Goal: Use online tool/utility: Utilize a website feature to perform a specific function

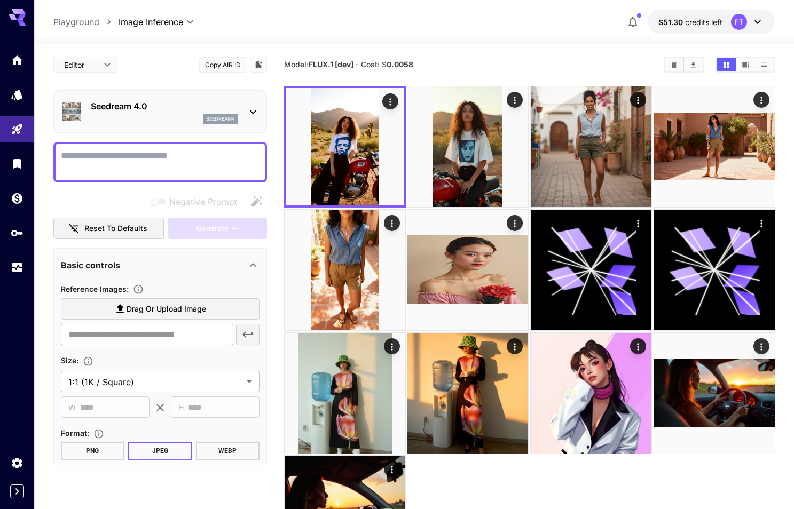
click at [235, 168] on textarea "Negative Prompt" at bounding box center [160, 162] width 199 height 26
paste textarea "**********"
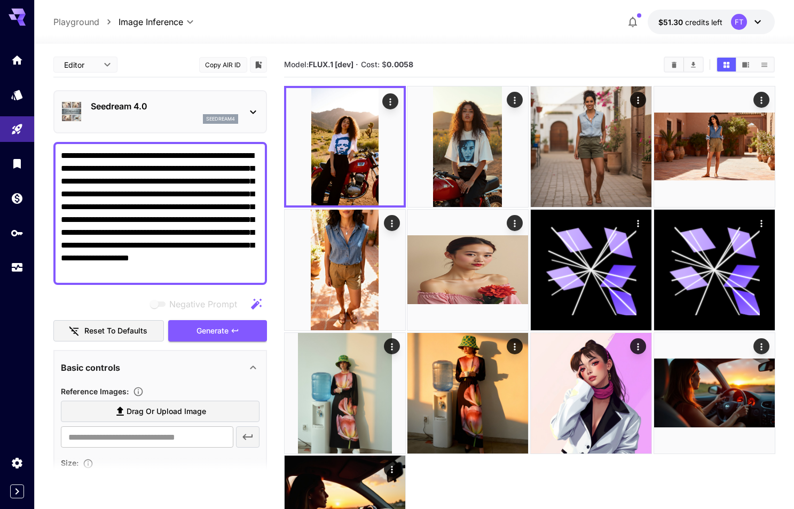
type textarea "**********"
click at [274, 86] on main "**********" at bounding box center [414, 318] width 722 height 533
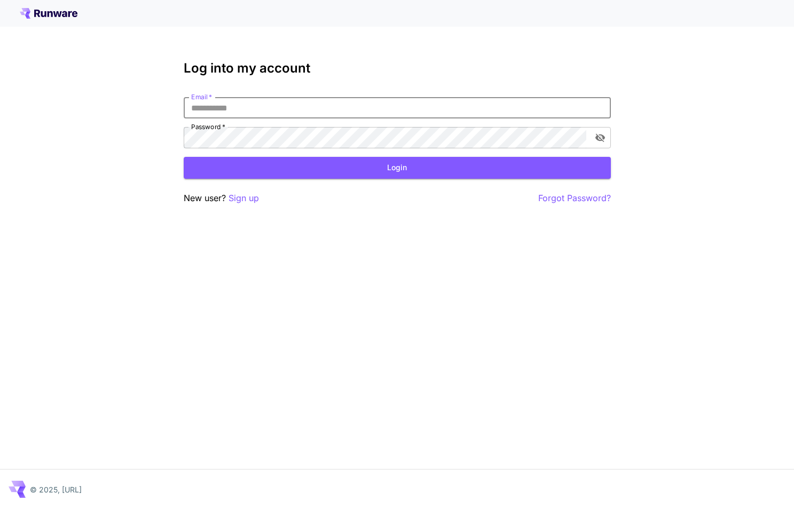
type input "**********"
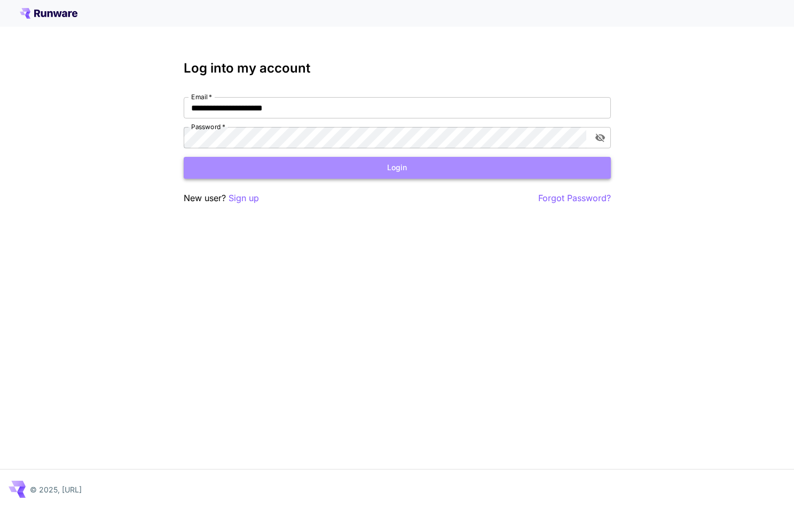
click at [388, 170] on button "Login" at bounding box center [397, 168] width 427 height 22
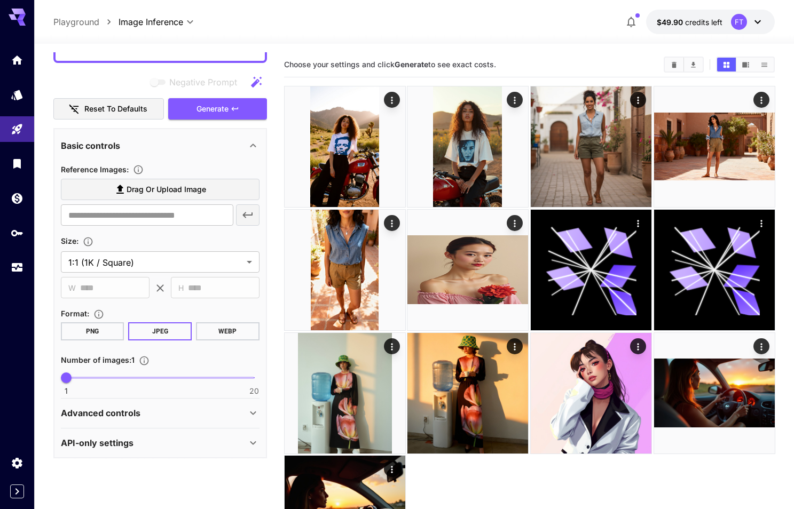
scroll to position [221, 0]
type textarea "**********"
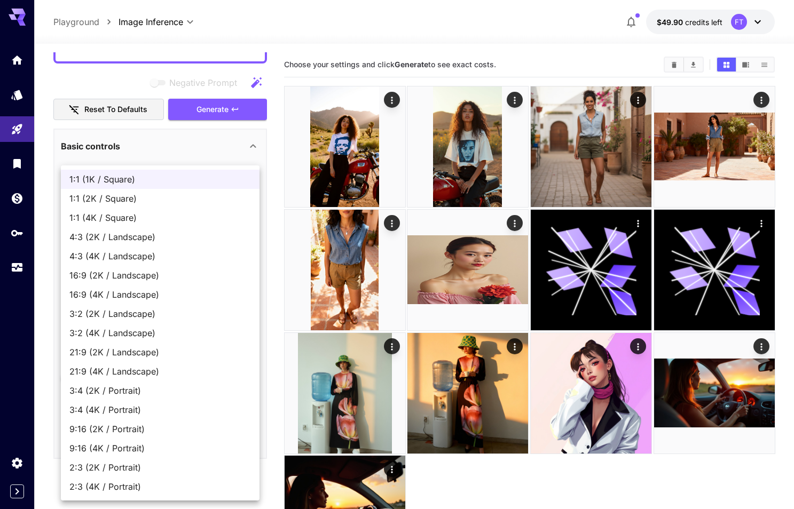
click at [168, 260] on body "**********" at bounding box center [397, 304] width 794 height 609
click at [275, 244] on div at bounding box center [397, 254] width 794 height 509
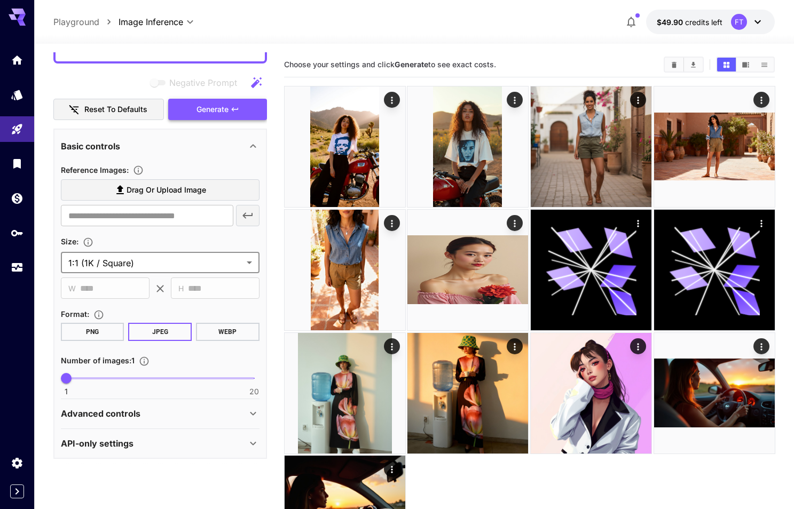
click at [240, 114] on button "Generate" at bounding box center [217, 110] width 98 height 22
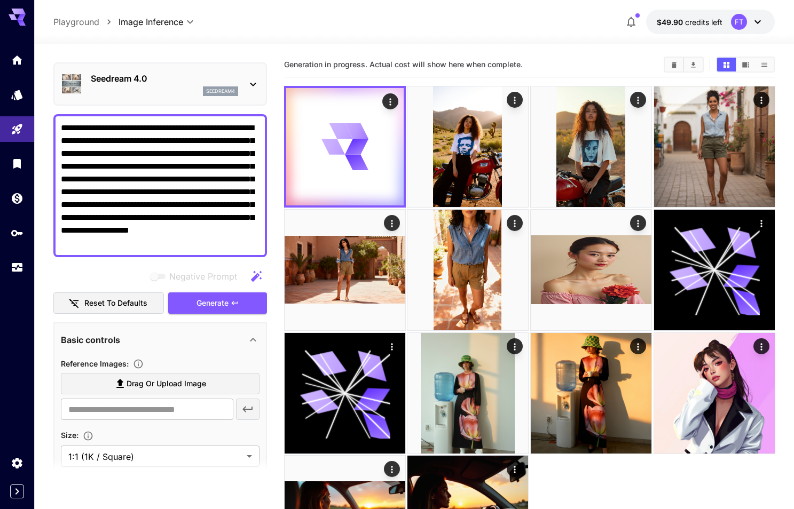
scroll to position [25, 0]
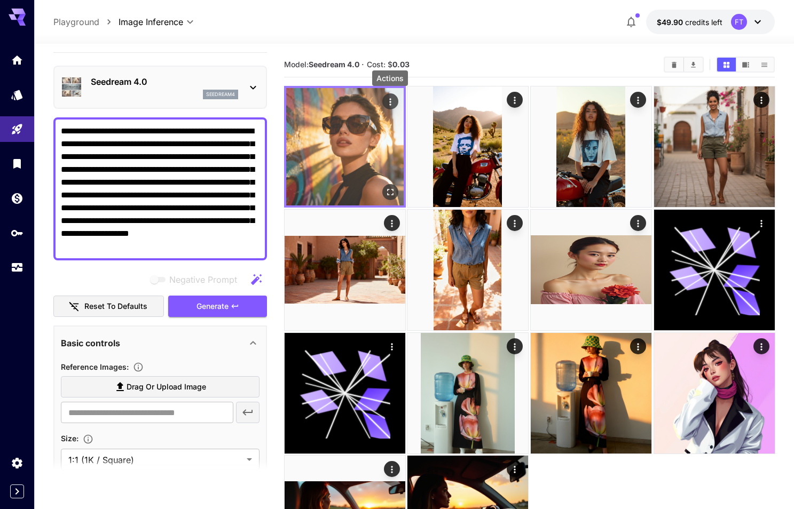
click at [391, 100] on icon "Actions" at bounding box center [389, 102] width 11 height 11
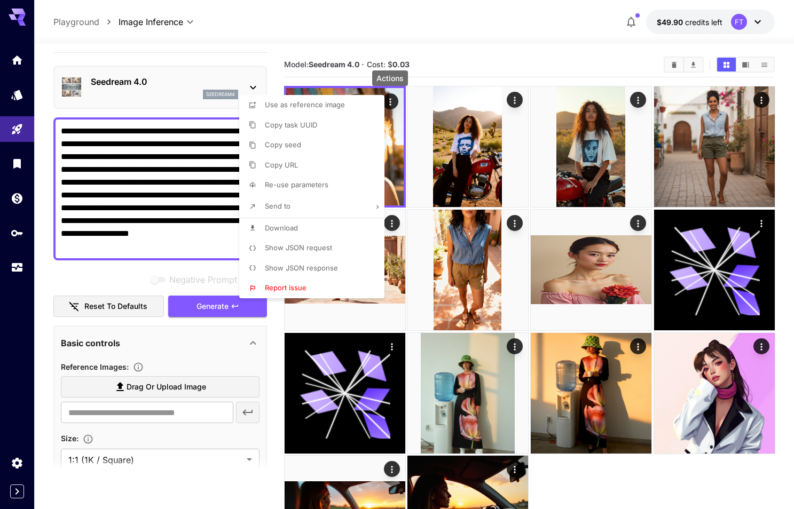
click at [283, 246] on span "Show JSON request" at bounding box center [298, 247] width 67 height 9
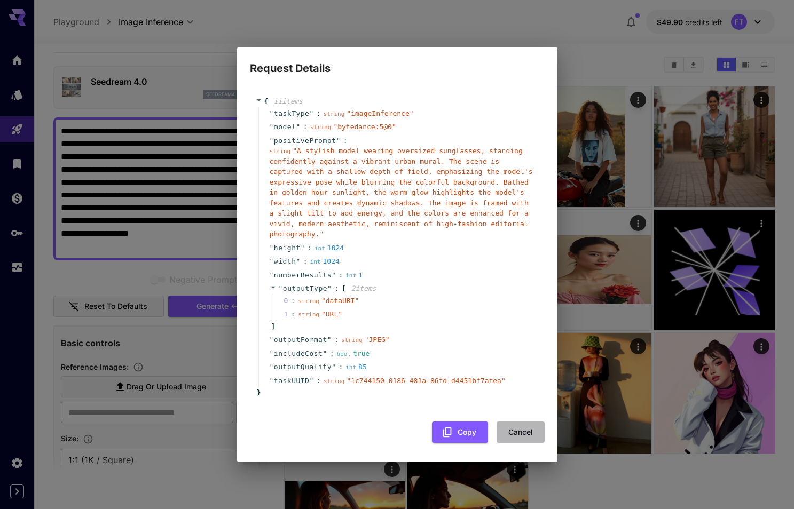
click at [518, 424] on button "Cancel" at bounding box center [520, 433] width 48 height 22
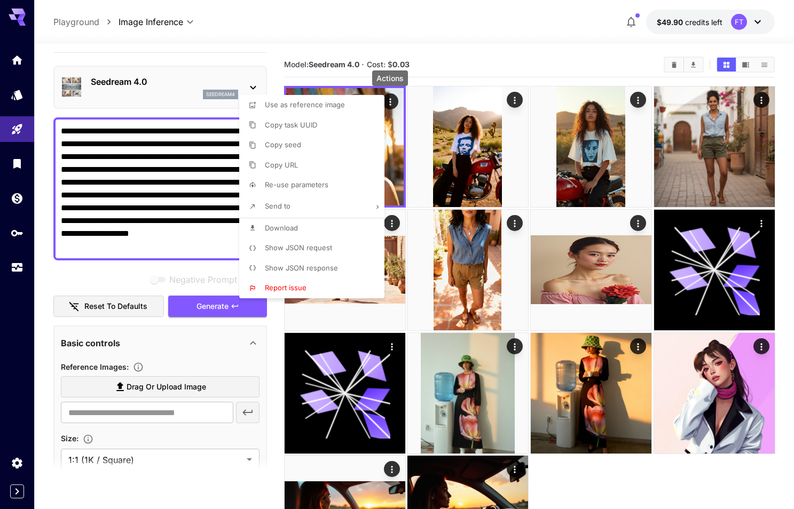
click at [518, 99] on div at bounding box center [397, 254] width 794 height 509
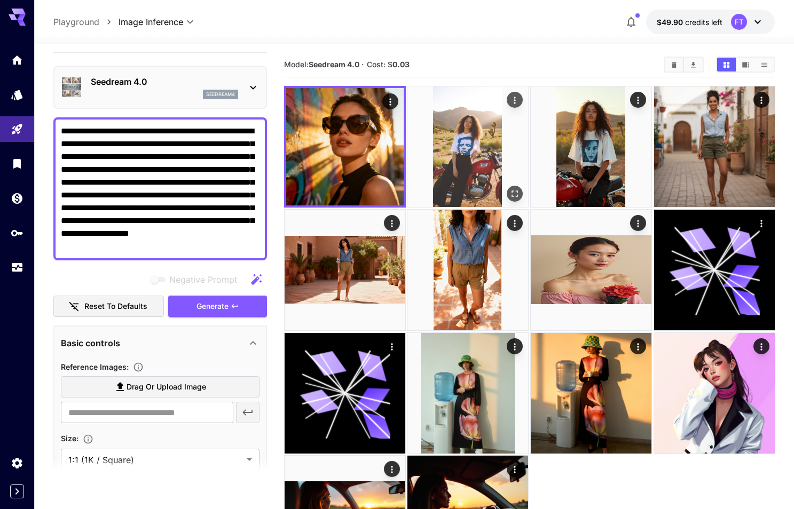
click at [462, 114] on img at bounding box center [467, 146] width 121 height 121
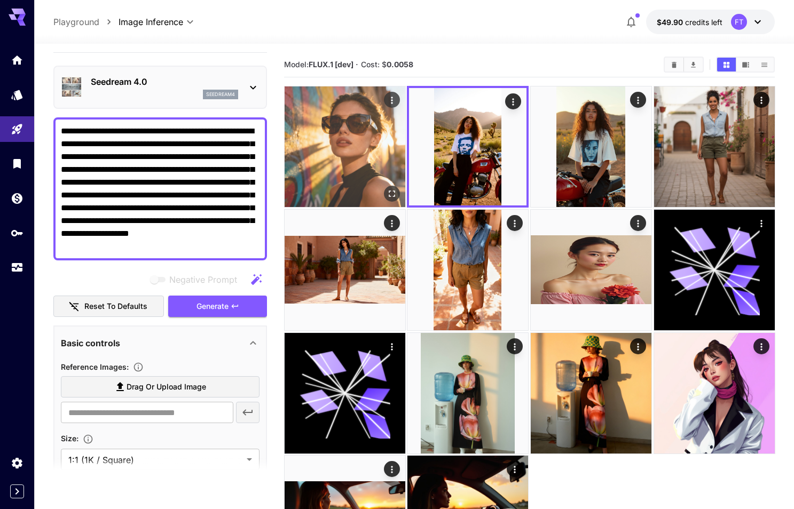
click at [341, 131] on img at bounding box center [344, 146] width 121 height 121
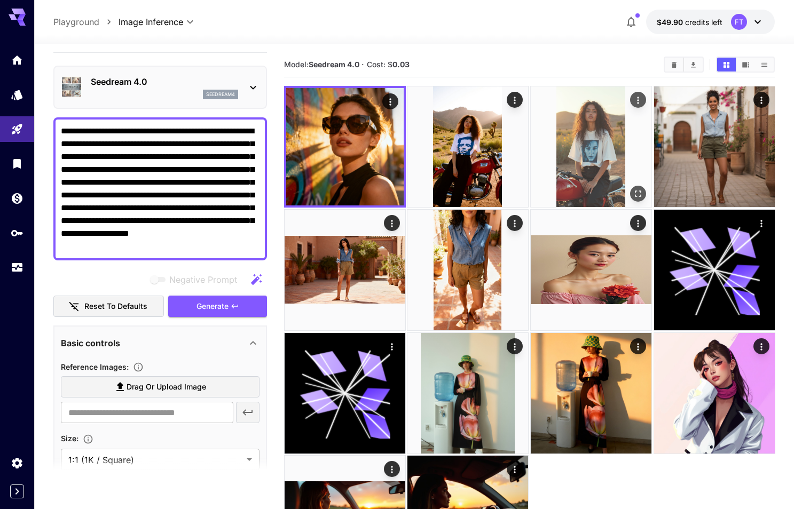
click at [575, 161] on img at bounding box center [590, 146] width 121 height 121
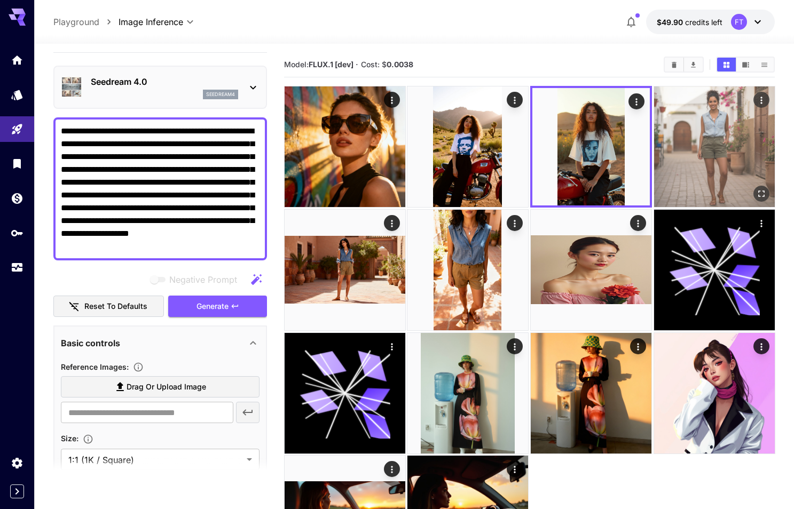
click at [702, 145] on img at bounding box center [714, 146] width 121 height 121
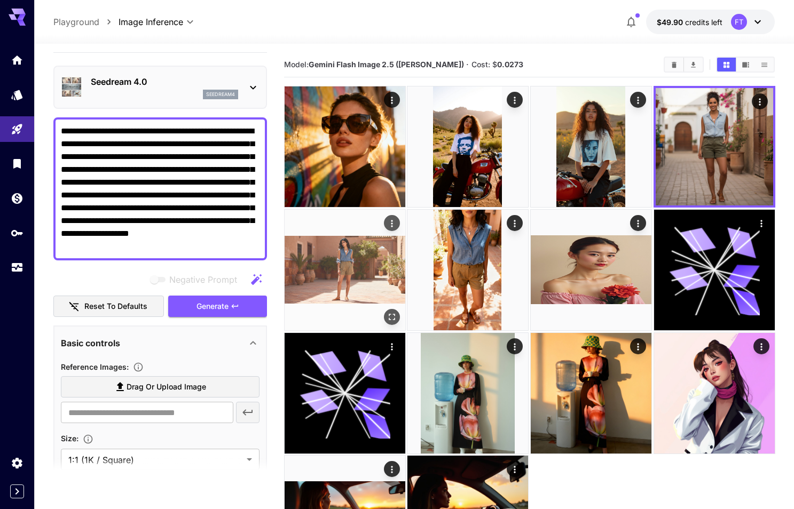
click at [365, 231] on img at bounding box center [344, 270] width 121 height 121
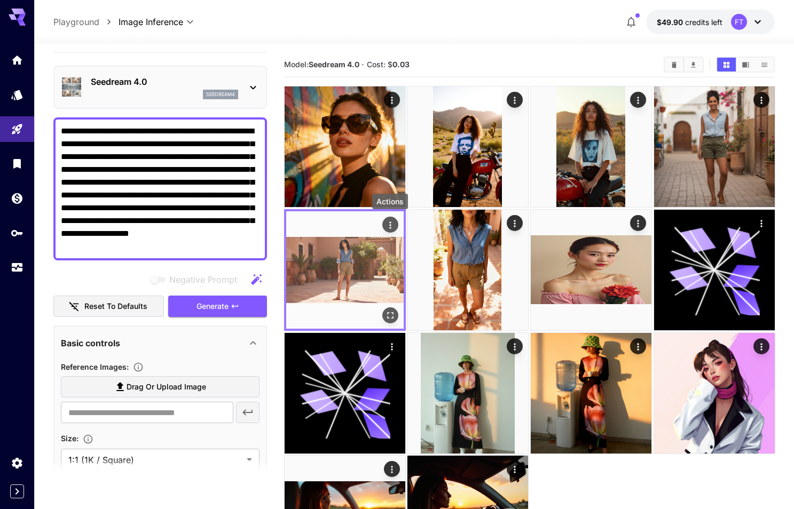
click at [387, 224] on icon "Actions" at bounding box center [389, 225] width 11 height 11
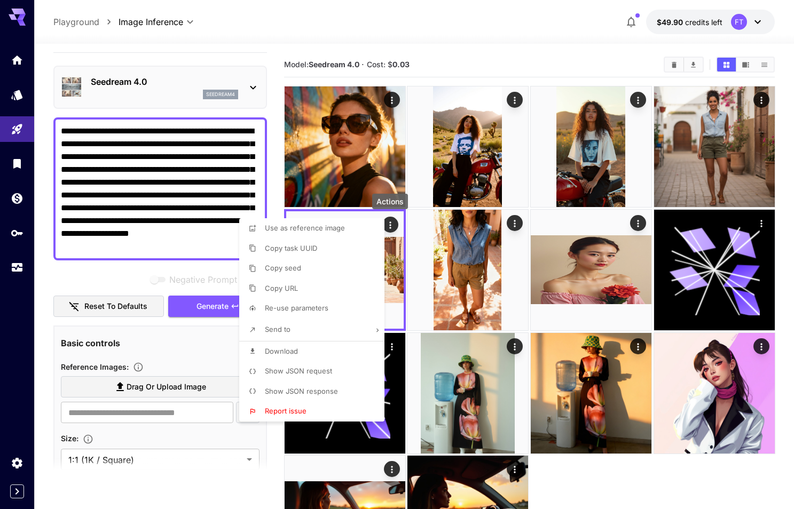
click at [305, 373] on span "Show JSON request" at bounding box center [298, 371] width 67 height 9
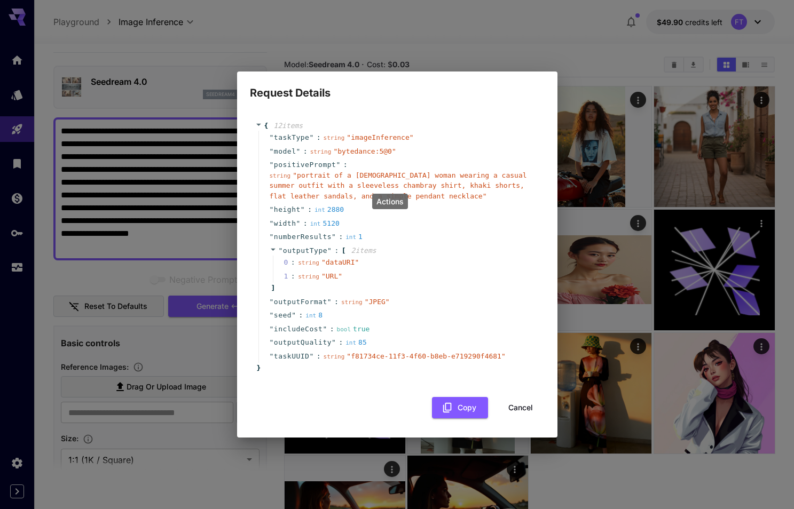
click at [521, 403] on button "Cancel" at bounding box center [520, 408] width 48 height 22
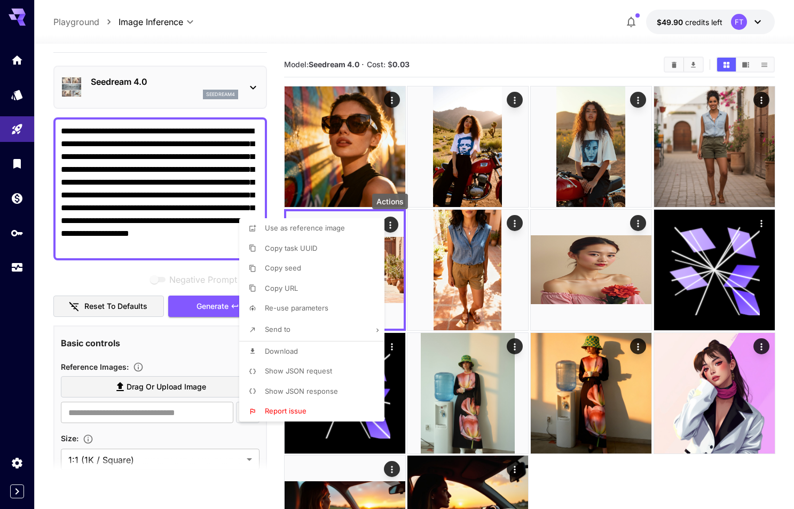
click at [391, 98] on div at bounding box center [397, 254] width 794 height 509
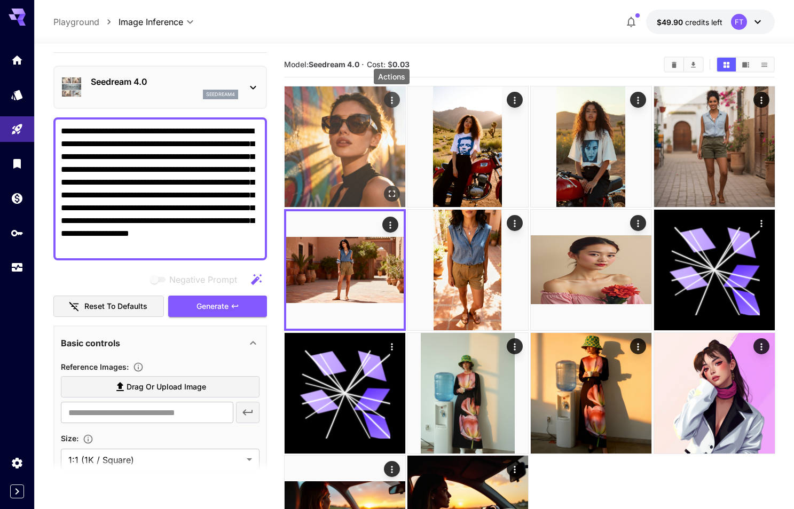
click at [387, 99] on icon "Actions" at bounding box center [391, 100] width 11 height 11
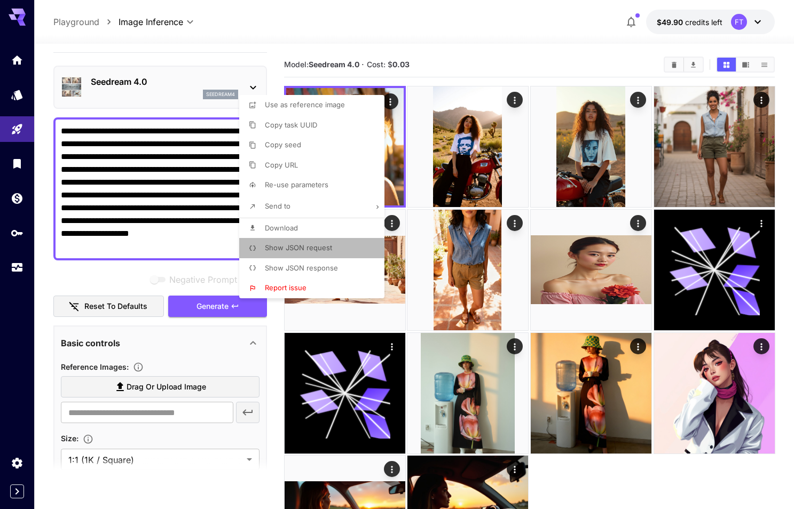
click at [308, 249] on span "Show JSON request" at bounding box center [298, 247] width 67 height 9
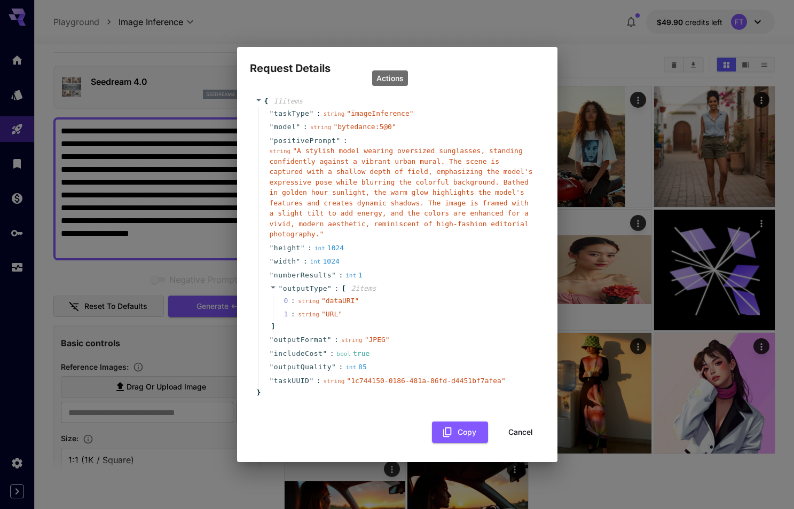
click at [525, 429] on button "Cancel" at bounding box center [520, 433] width 48 height 22
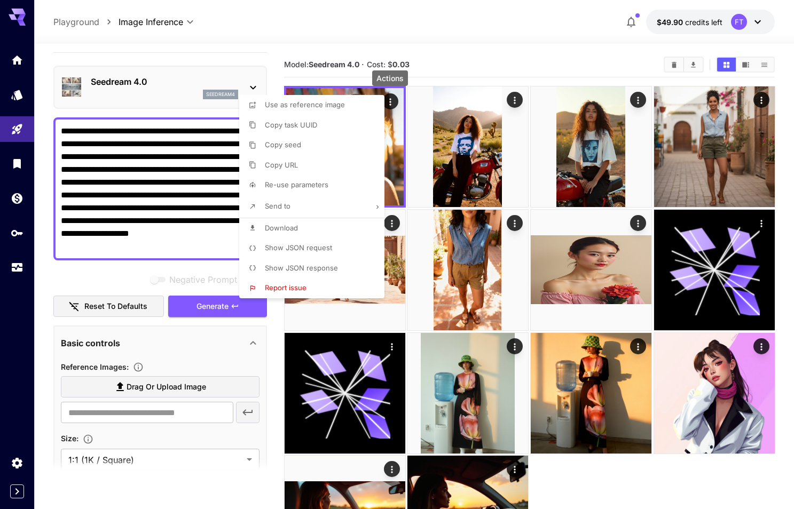
click at [398, 225] on div at bounding box center [397, 254] width 794 height 509
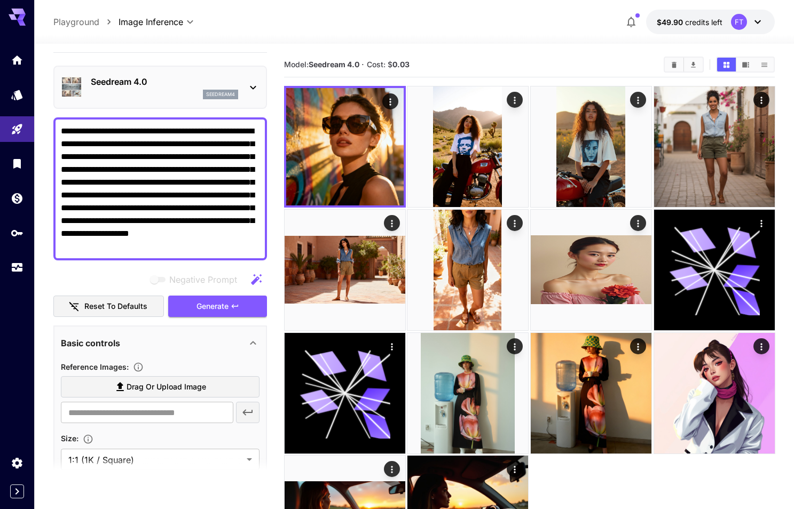
click at [391, 222] on icon "Actions" at bounding box center [391, 223] width 11 height 11
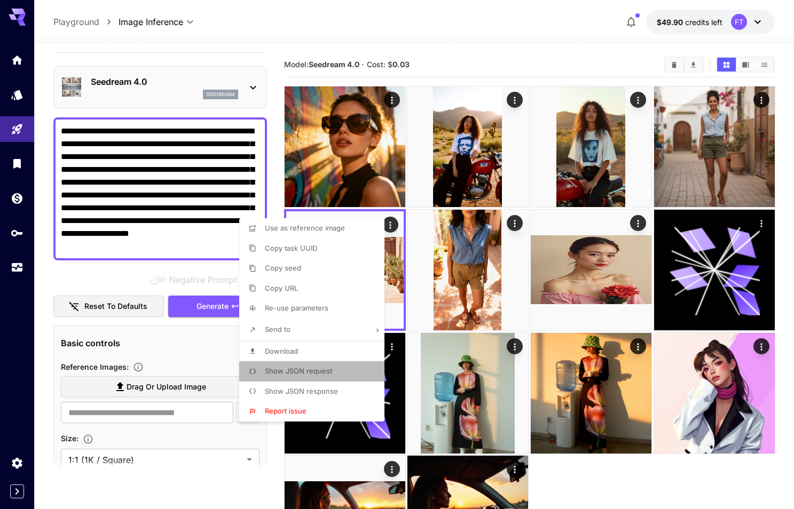
click at [316, 371] on span "Show JSON request" at bounding box center [298, 371] width 67 height 9
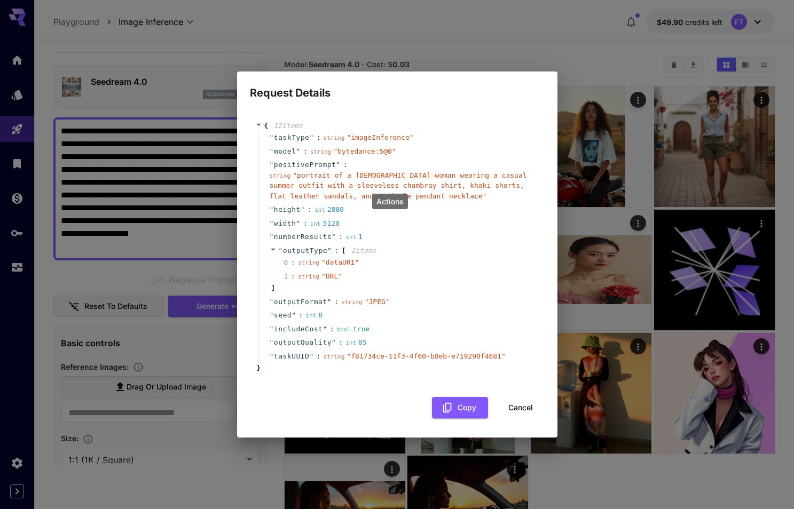
click at [521, 404] on button "Cancel" at bounding box center [520, 408] width 48 height 22
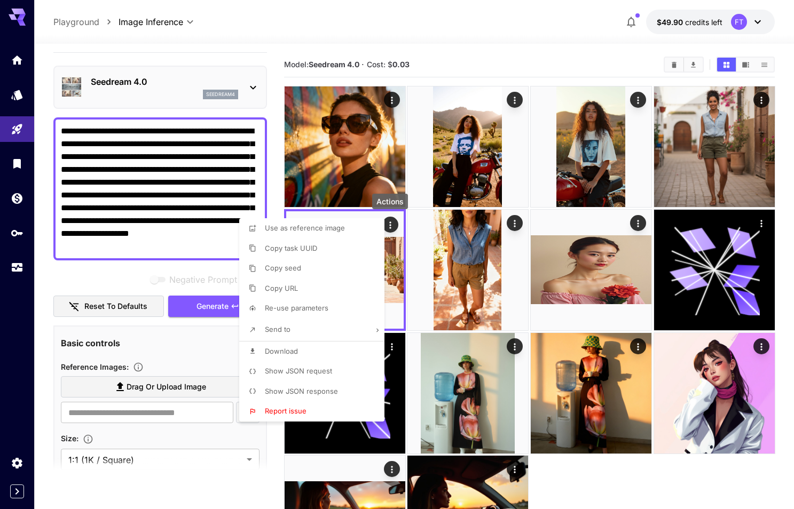
click at [394, 101] on div at bounding box center [397, 254] width 794 height 509
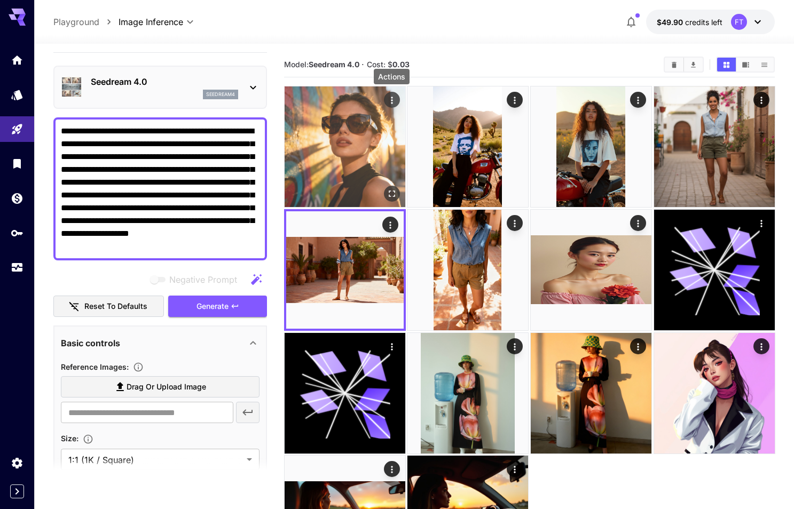
click at [392, 102] on icon "Actions" at bounding box center [391, 100] width 2 height 7
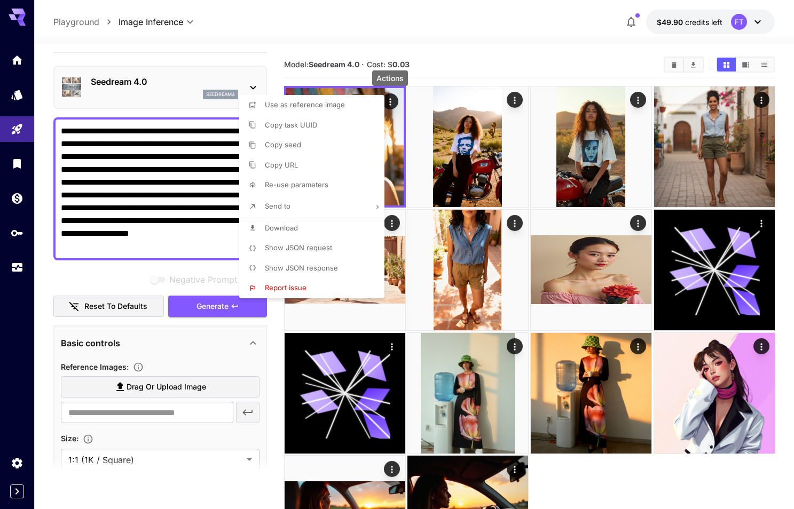
click at [316, 241] on li "Show JSON request" at bounding box center [315, 248] width 152 height 20
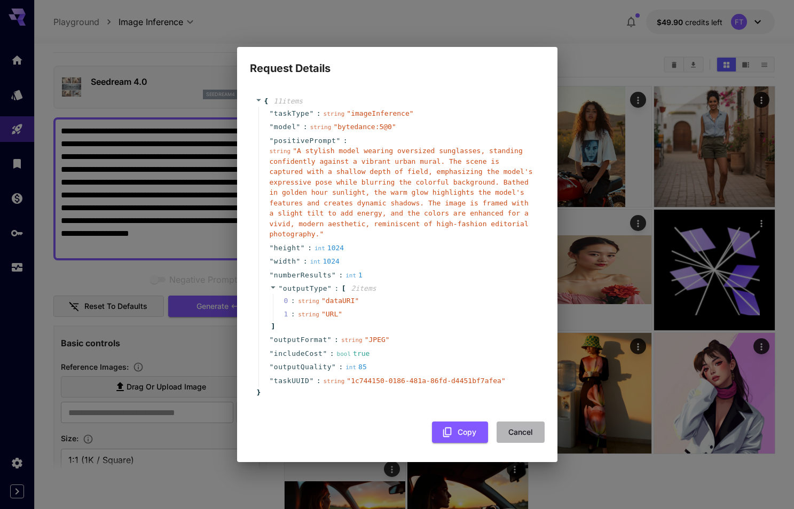
click at [523, 429] on button "Cancel" at bounding box center [520, 433] width 48 height 22
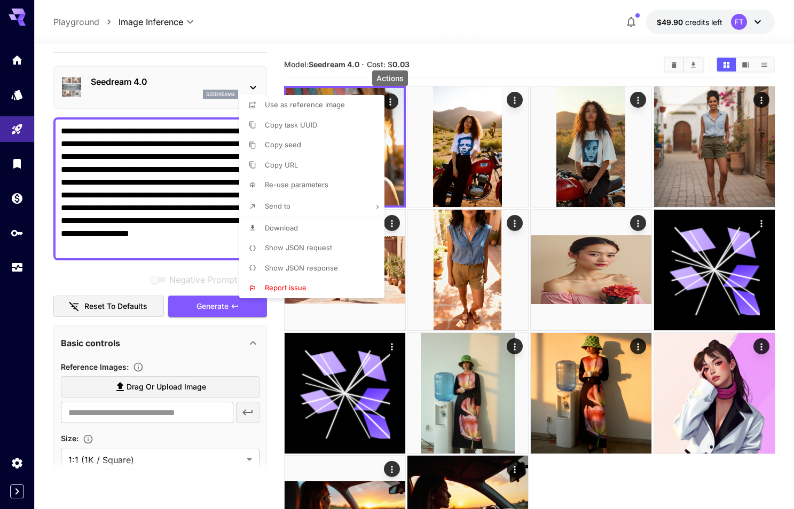
click at [394, 221] on div at bounding box center [397, 254] width 794 height 509
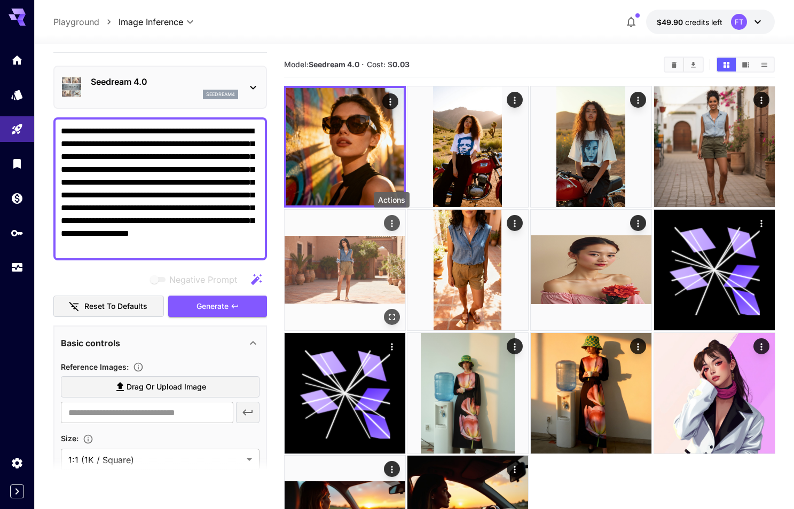
click at [393, 227] on icon "Actions" at bounding box center [391, 223] width 11 height 11
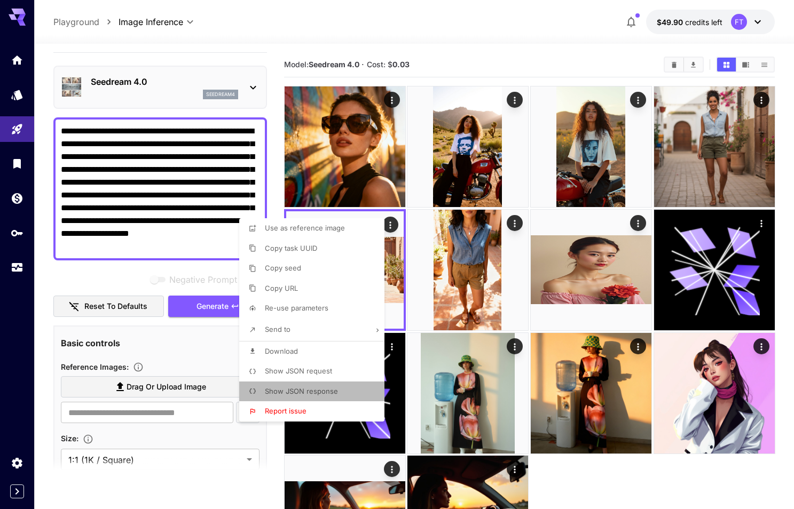
click at [318, 387] on span "Show JSON response" at bounding box center [301, 391] width 73 height 9
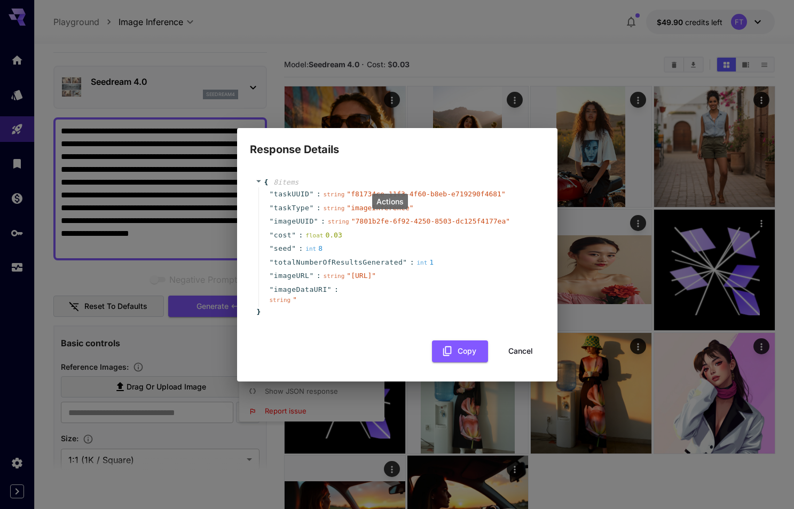
click at [525, 362] on button "Cancel" at bounding box center [520, 351] width 48 height 22
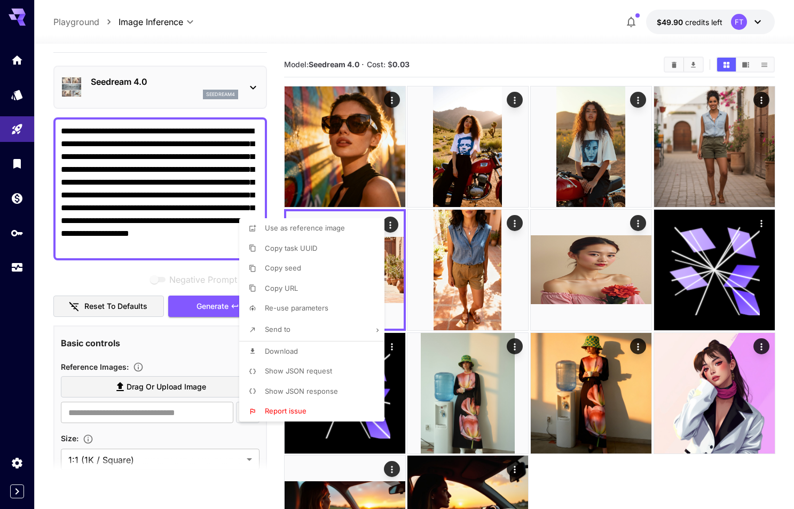
click at [399, 99] on div at bounding box center [397, 254] width 794 height 509
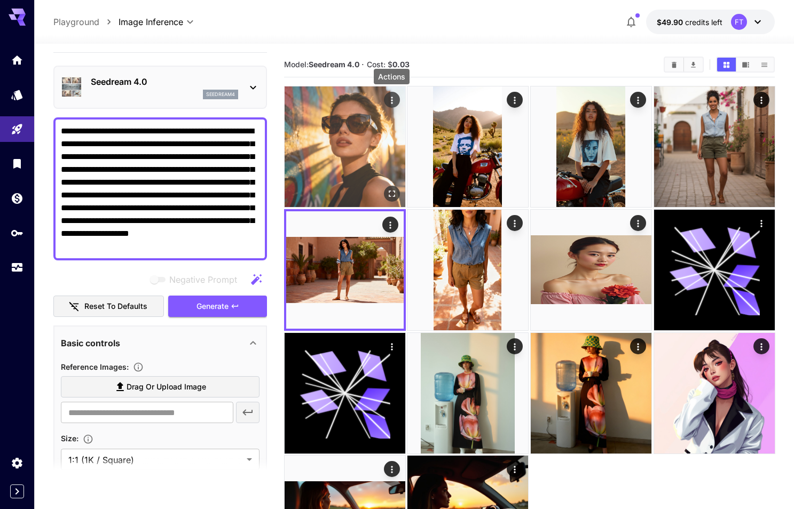
click at [393, 99] on icon "Actions" at bounding box center [391, 100] width 11 height 11
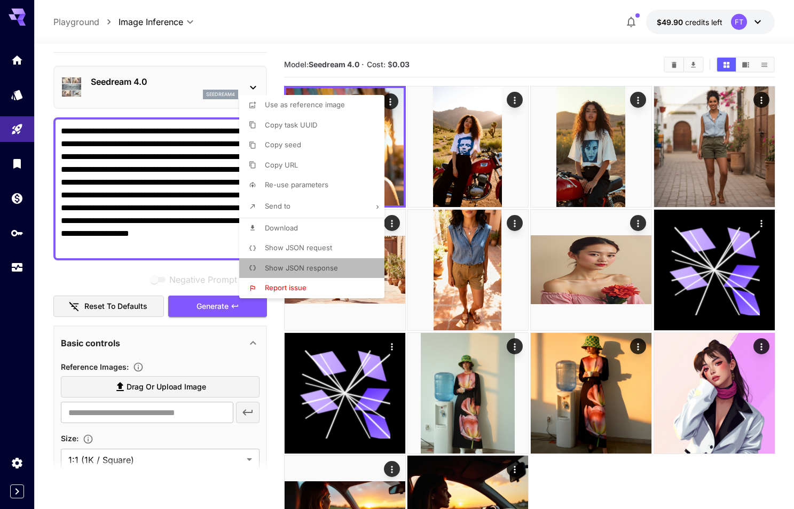
click at [313, 263] on p "Show JSON response" at bounding box center [301, 268] width 73 height 11
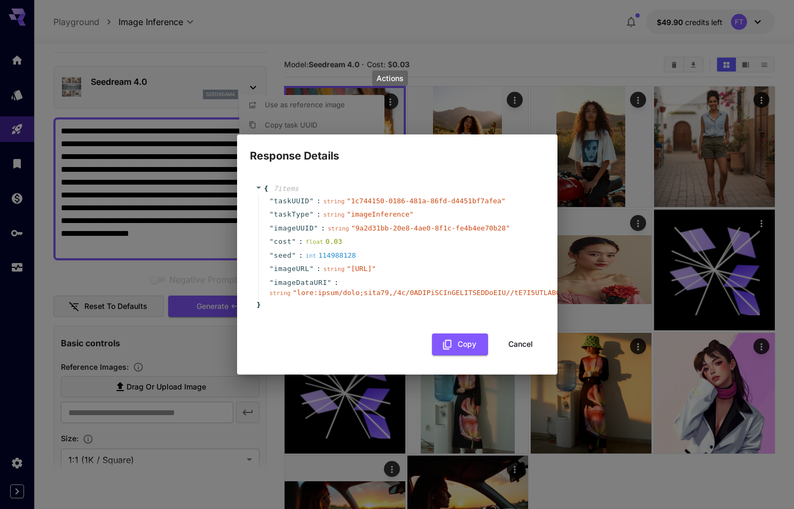
click at [522, 351] on button "Cancel" at bounding box center [520, 345] width 48 height 22
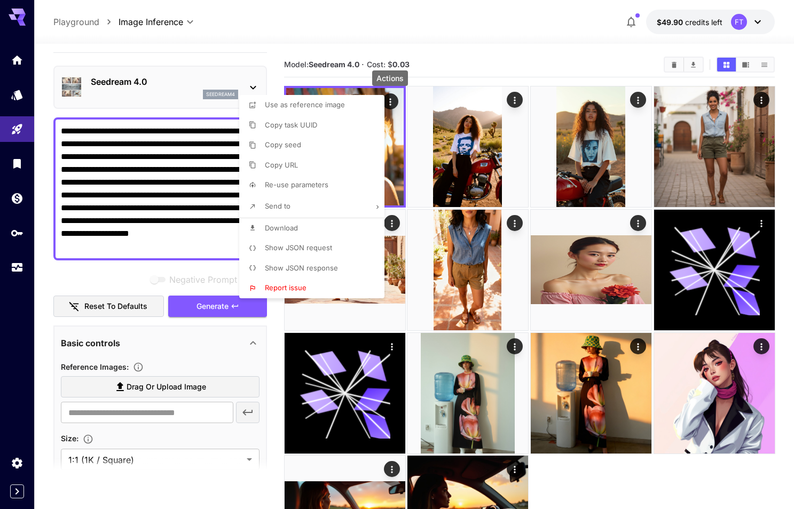
click at [117, 111] on div at bounding box center [397, 254] width 794 height 509
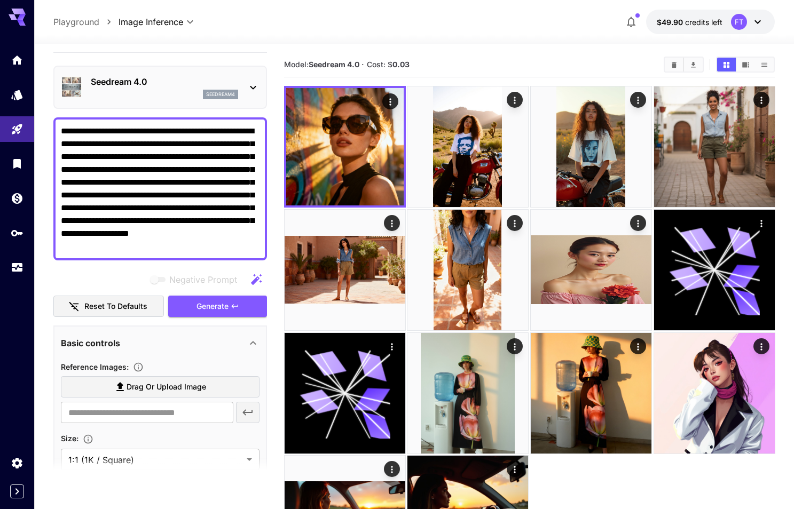
click at [144, 75] on div "Use as reference image Copy task UUID Copy seed Copy URL Re-use parameters Send…" at bounding box center [81, 254] width 162 height 509
click at [252, 83] on icon at bounding box center [253, 87] width 13 height 13
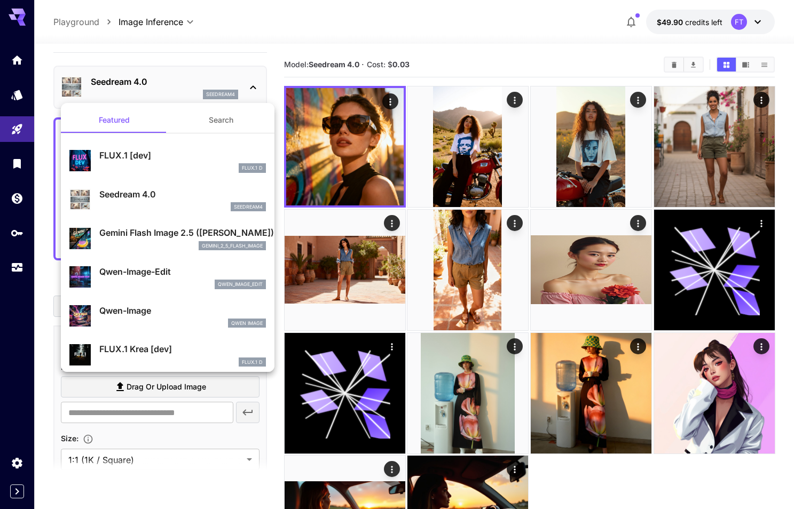
click at [159, 241] on div "gemini_2_5_flash_image" at bounding box center [182, 246] width 167 height 10
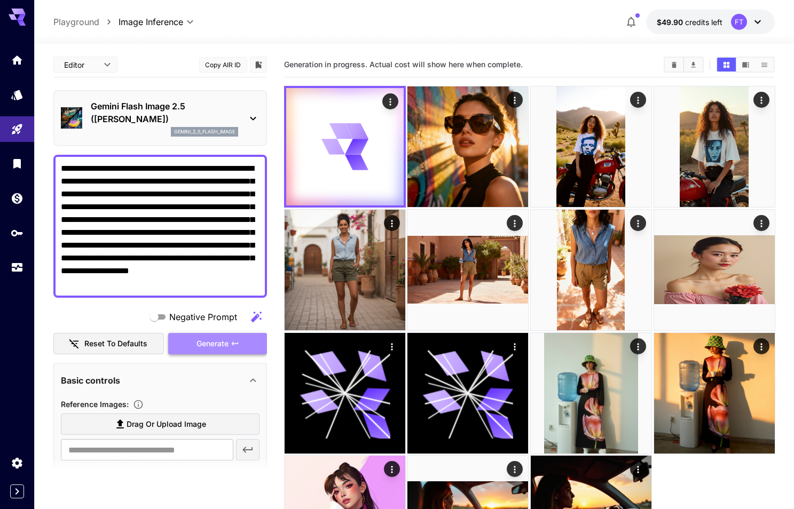
click at [212, 351] on button "Generate" at bounding box center [217, 344] width 98 height 22
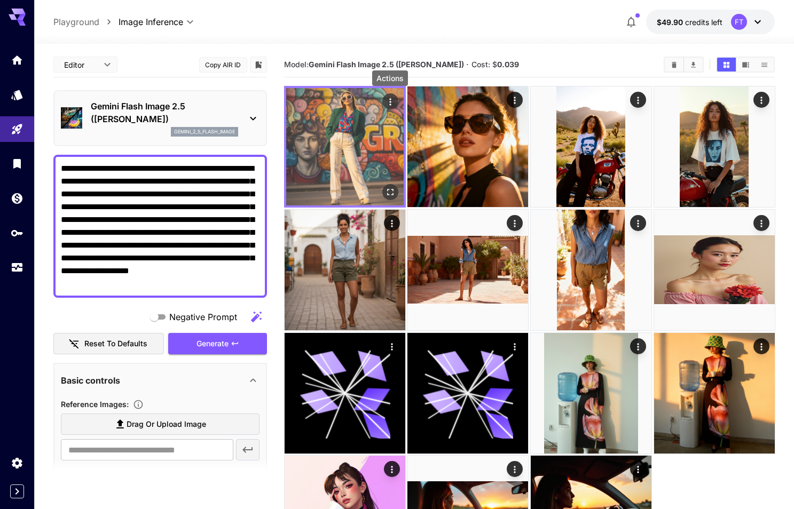
click at [392, 101] on icon "Actions" at bounding box center [389, 102] width 11 height 11
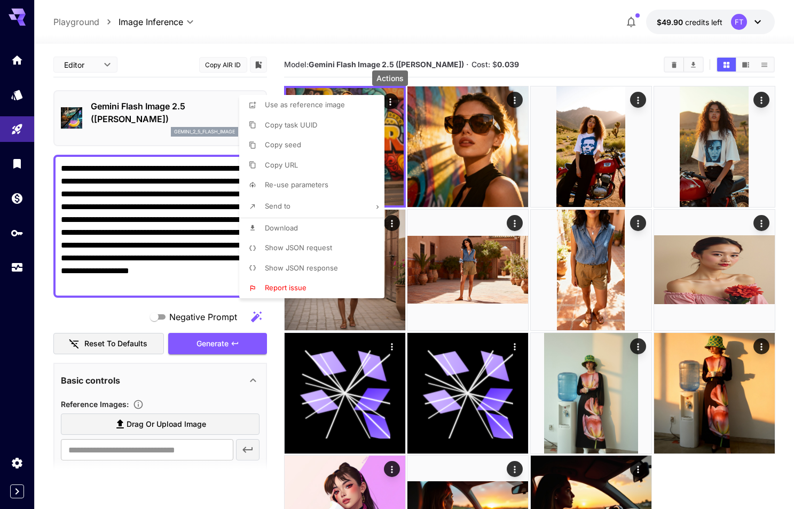
click at [312, 248] on span "Show JSON request" at bounding box center [298, 247] width 67 height 9
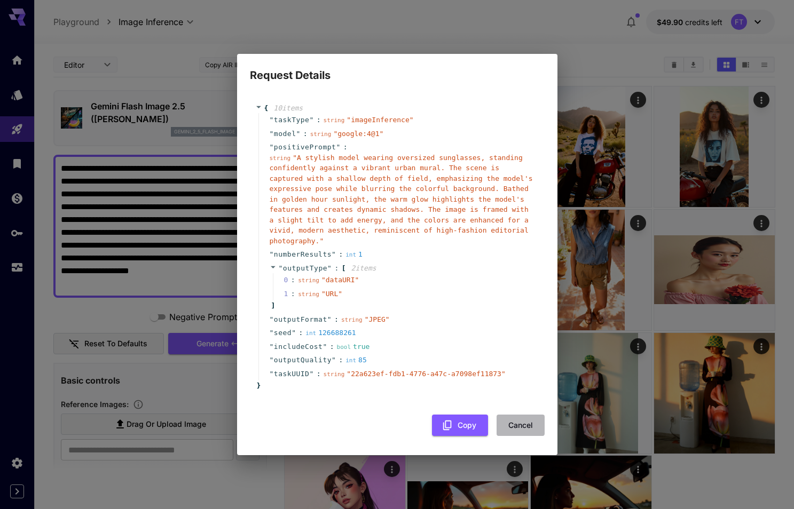
click at [514, 423] on button "Cancel" at bounding box center [520, 426] width 48 height 22
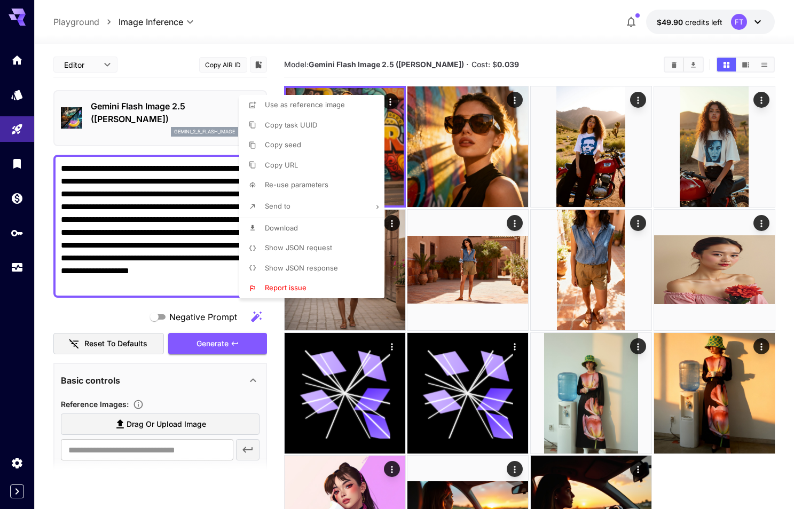
click at [125, 213] on div at bounding box center [397, 254] width 794 height 509
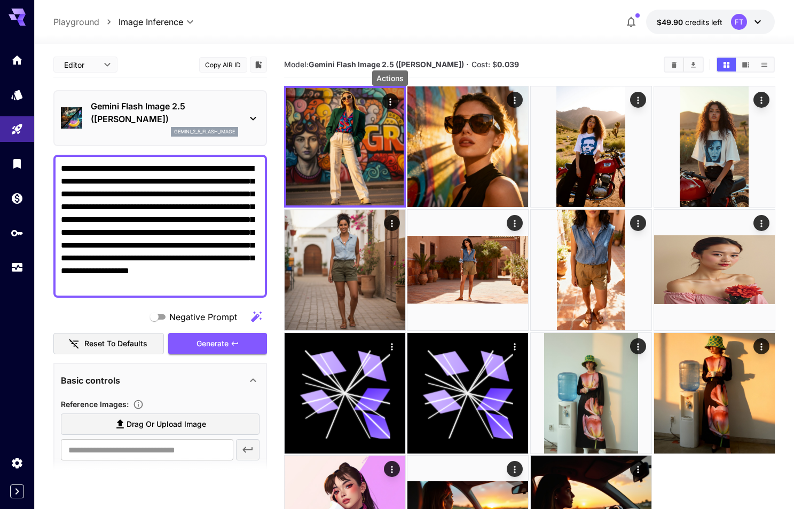
click at [132, 197] on textarea "**********" at bounding box center [160, 226] width 199 height 128
